Goal: Entertainment & Leisure: Consume media (video, audio)

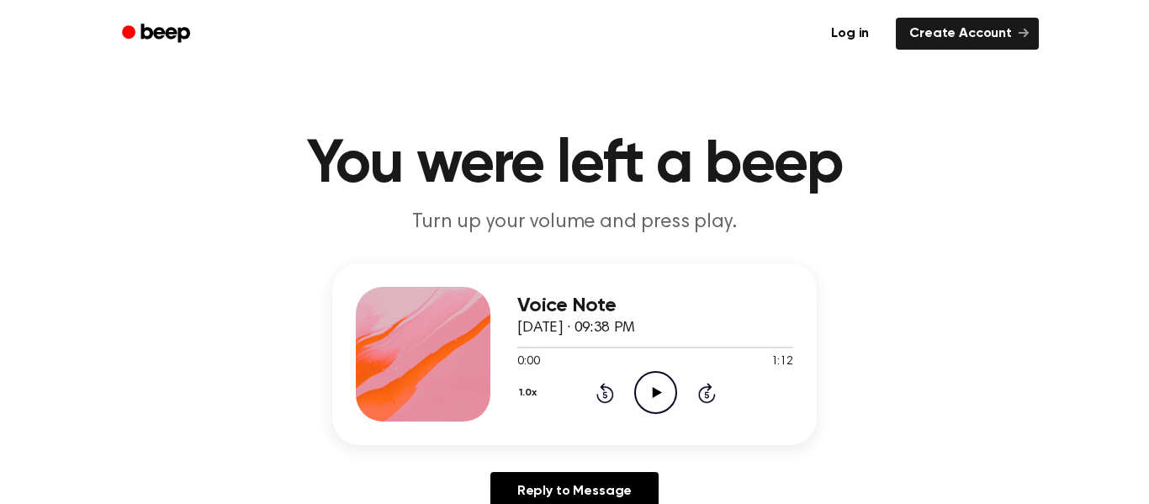
click at [657, 388] on icon "Play Audio" at bounding box center [655, 392] width 43 height 43
click at [565, 199] on header "You were left a beep Turn up your volume and press play." at bounding box center [574, 186] width 1109 height 102
click at [654, 395] on icon at bounding box center [656, 392] width 9 height 11
click at [654, 395] on icon "Pause Audio" at bounding box center [655, 392] width 43 height 43
click at [654, 395] on icon at bounding box center [656, 392] width 9 height 11
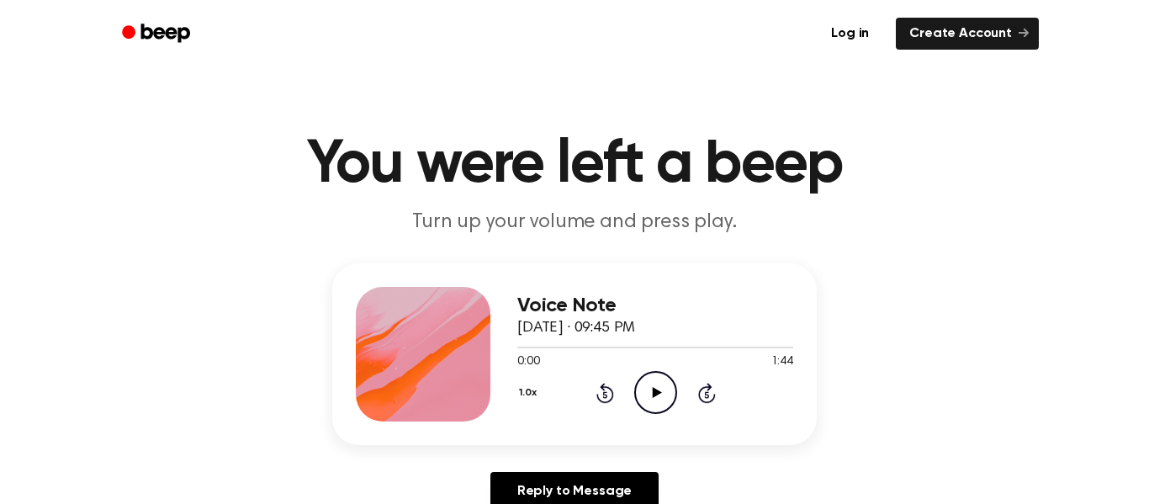
click at [655, 386] on icon "Play Audio" at bounding box center [655, 392] width 43 height 43
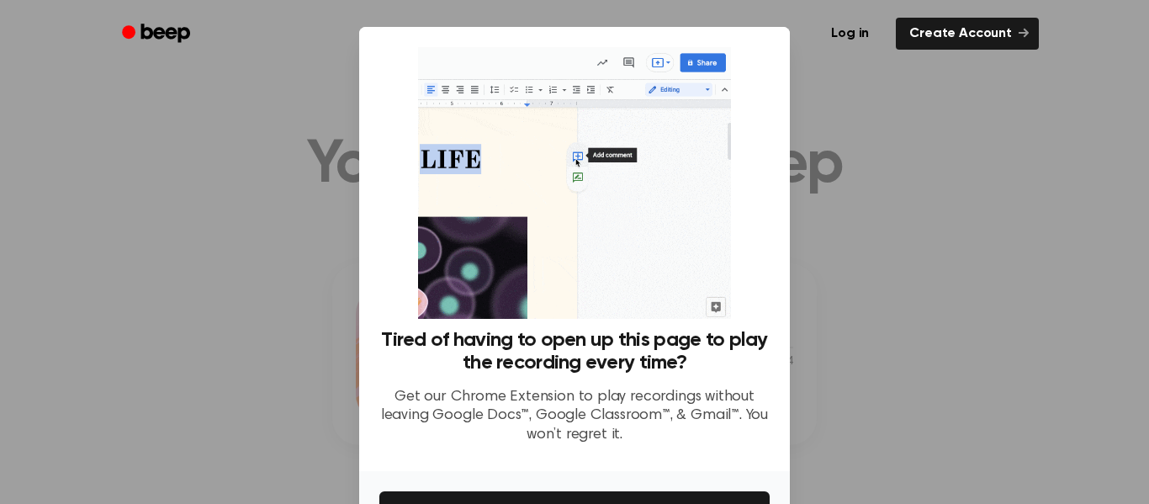
click at [1061, 267] on div at bounding box center [574, 252] width 1149 height 504
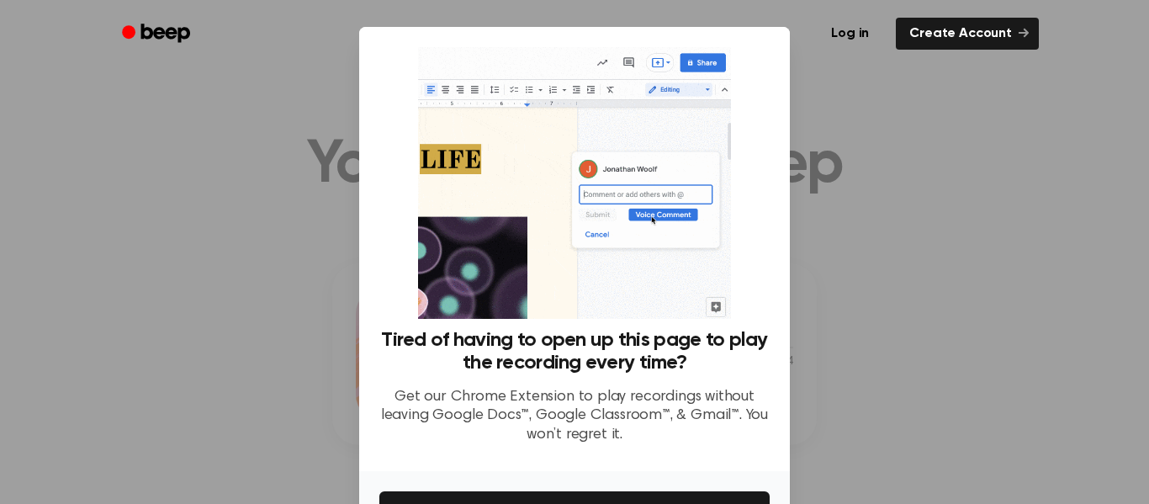
click at [972, 266] on div at bounding box center [574, 252] width 1149 height 504
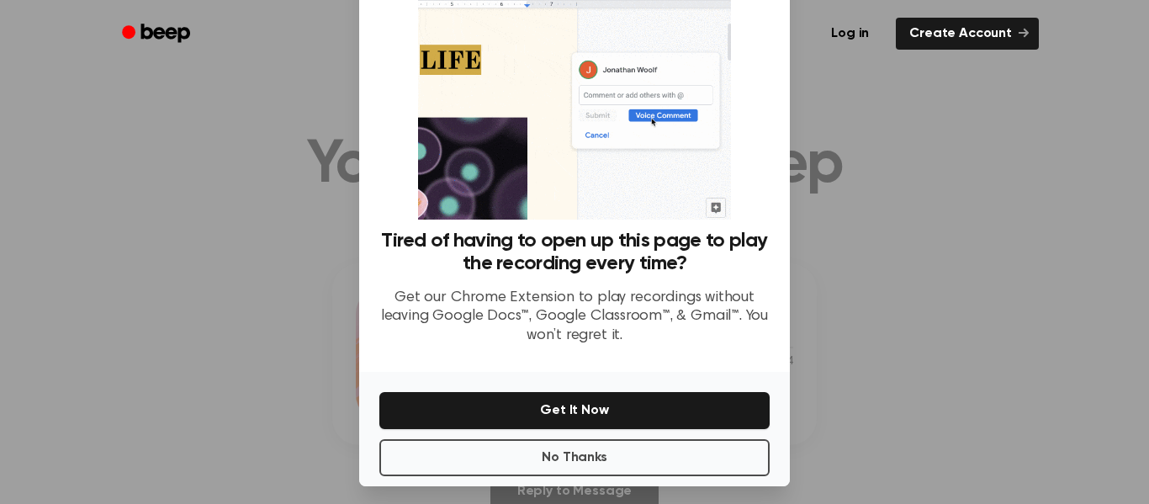
scroll to position [98, 0]
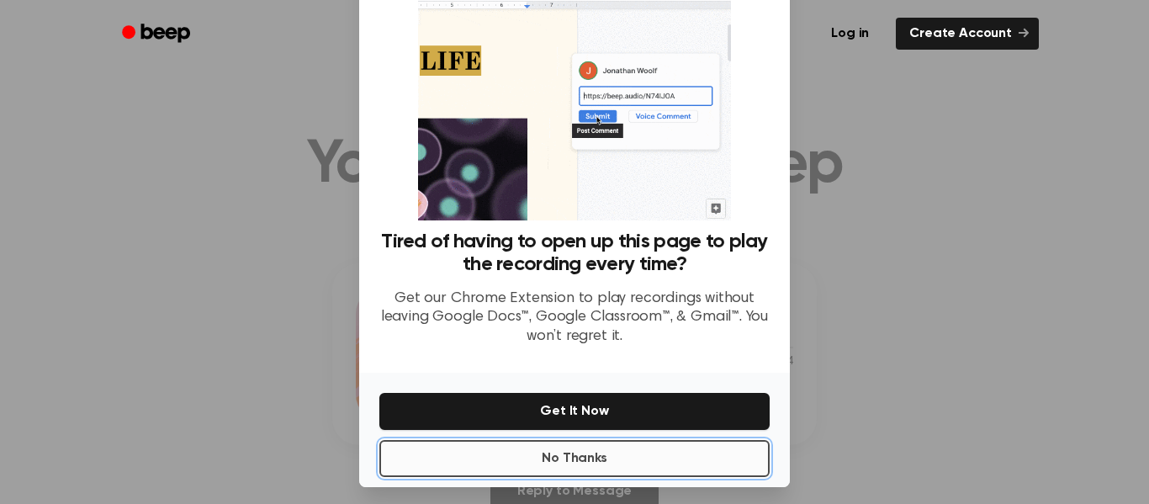
click at [613, 460] on button "No Thanks" at bounding box center [574, 458] width 390 height 37
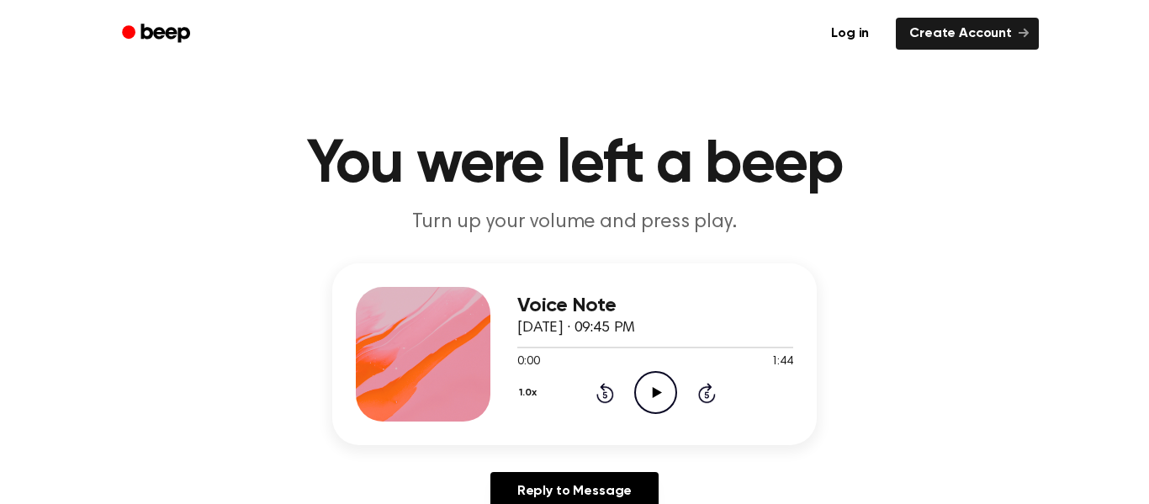
click at [659, 386] on icon "Play Audio" at bounding box center [655, 392] width 43 height 43
click at [656, 389] on icon "Play Audio" at bounding box center [655, 392] width 43 height 43
click at [654, 388] on icon "Play Audio" at bounding box center [655, 392] width 43 height 43
